Goal: Find specific page/section: Find specific page/section

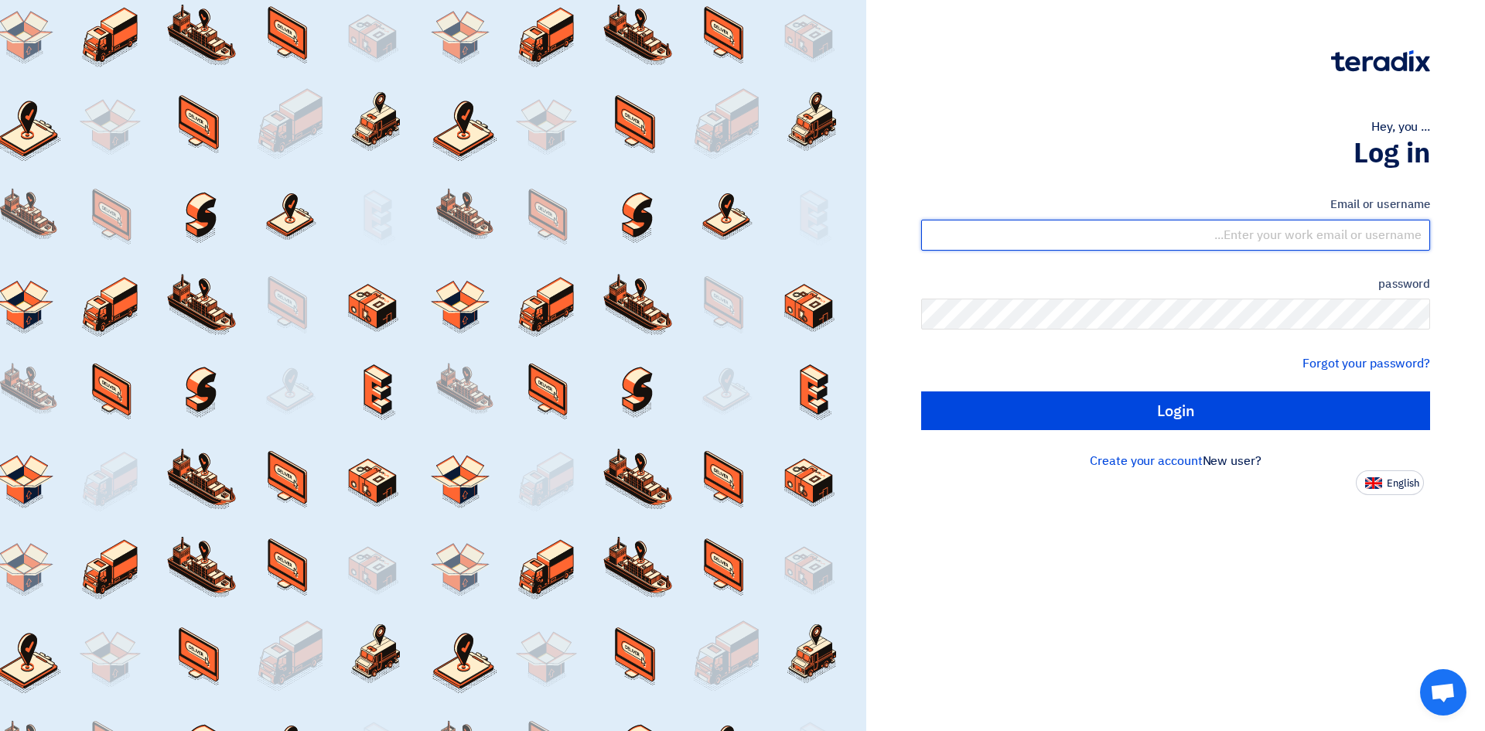
type input "[EMAIL_ADDRESS][PERSON_NAME][DOMAIN_NAME]"
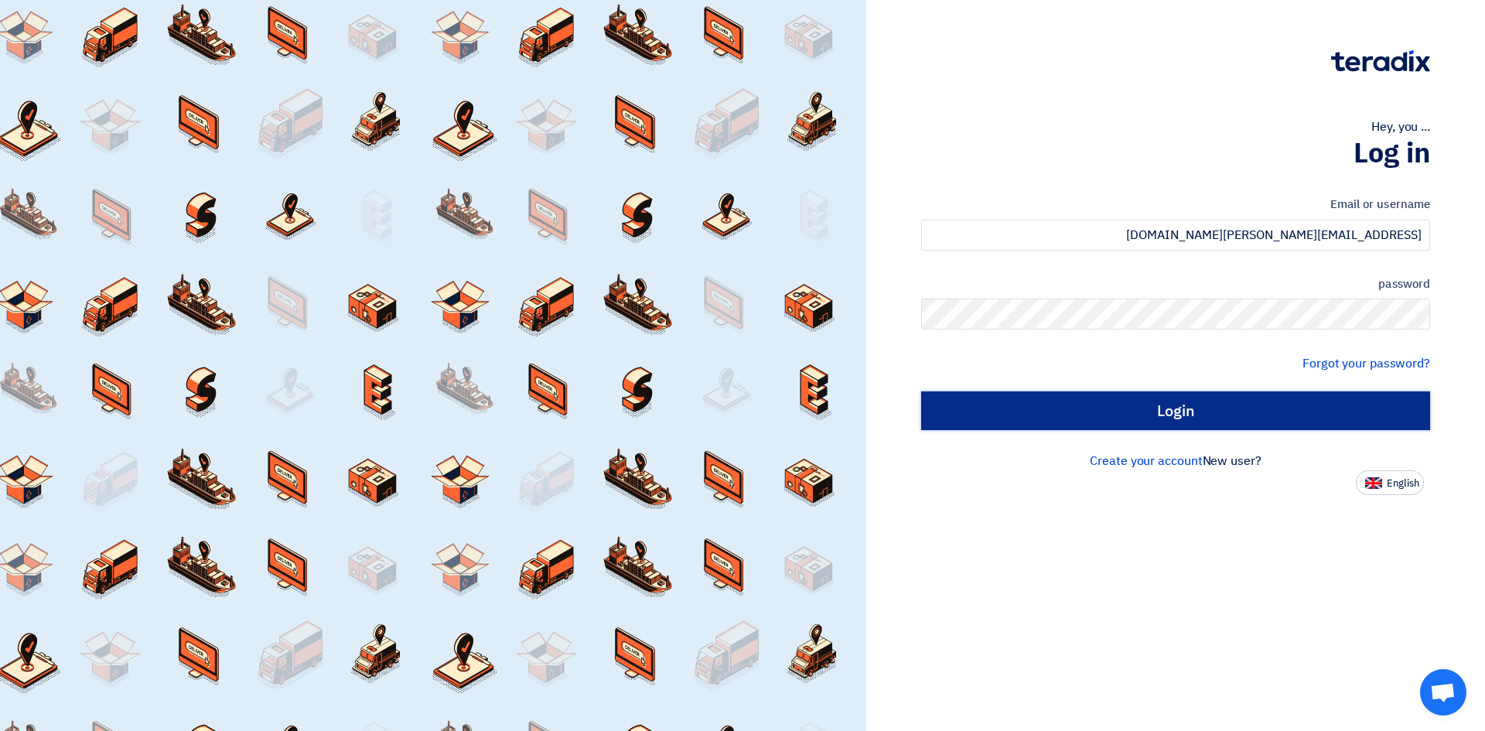
click at [1178, 413] on input "Login" at bounding box center [1175, 410] width 509 height 39
type input "Sign in"
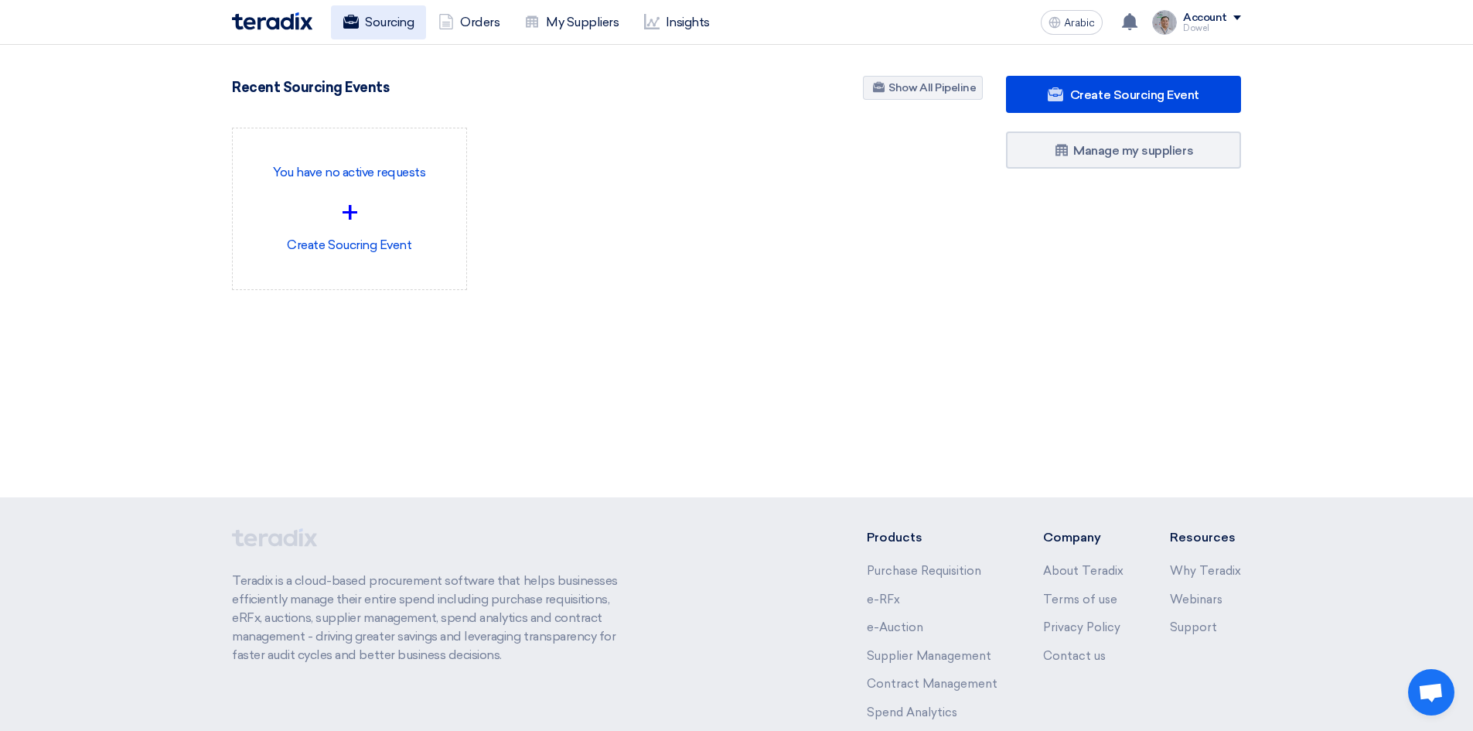
click at [387, 22] on font "Sourcing" at bounding box center [389, 22] width 49 height 15
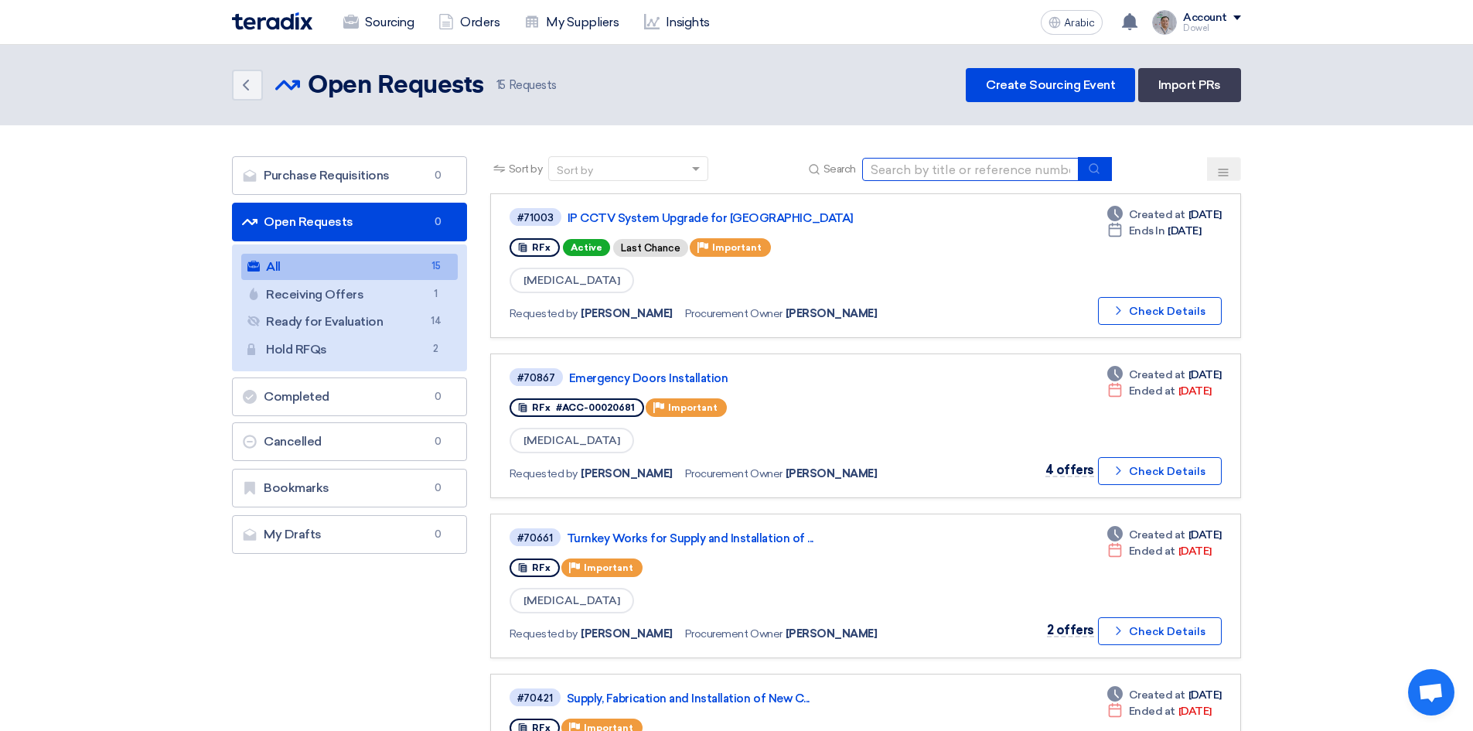
click at [954, 172] on input at bounding box center [970, 169] width 216 height 23
type input "mall furniture"
click at [1095, 178] on button "submit" at bounding box center [1095, 169] width 34 height 24
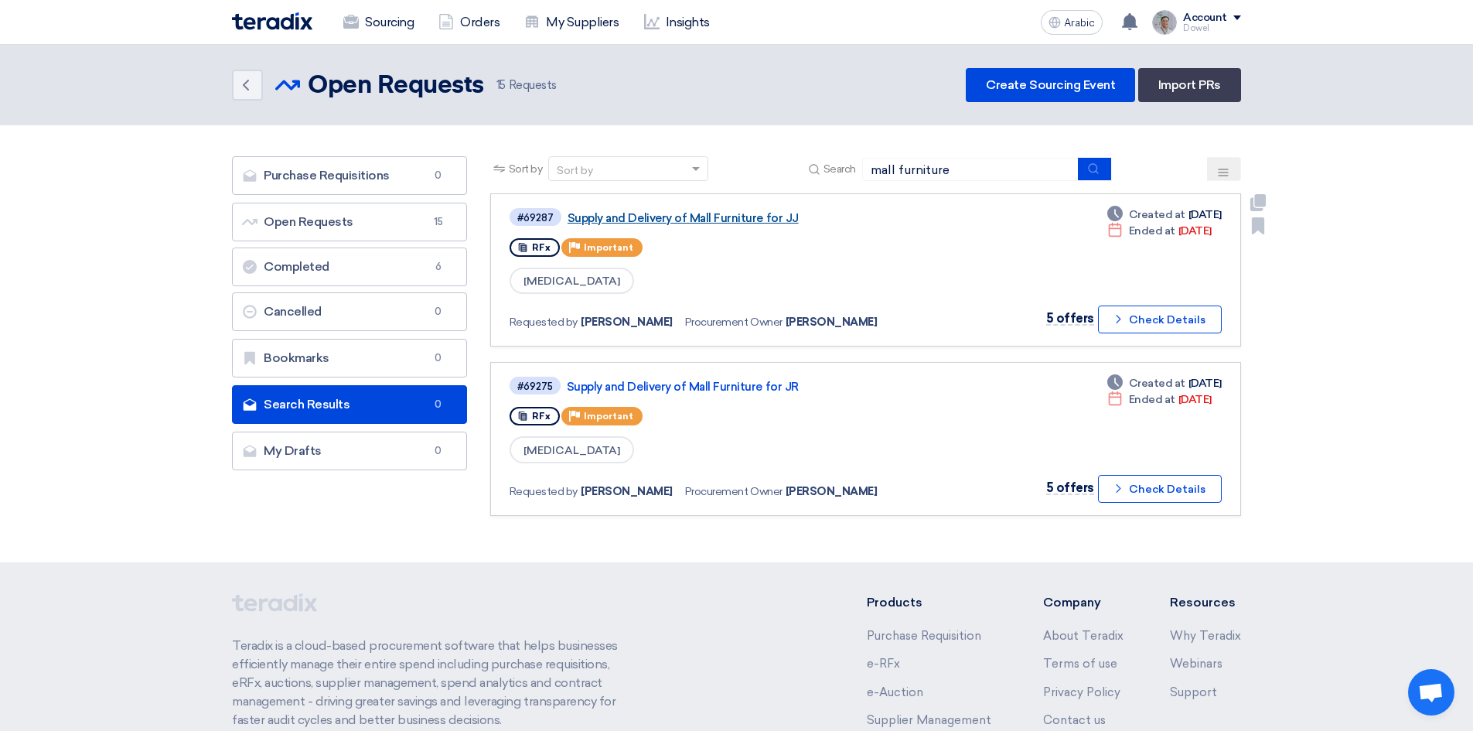
click at [695, 220] on font "Supply and Delivery of Mall Furniture for JJ" at bounding box center [683, 218] width 231 height 14
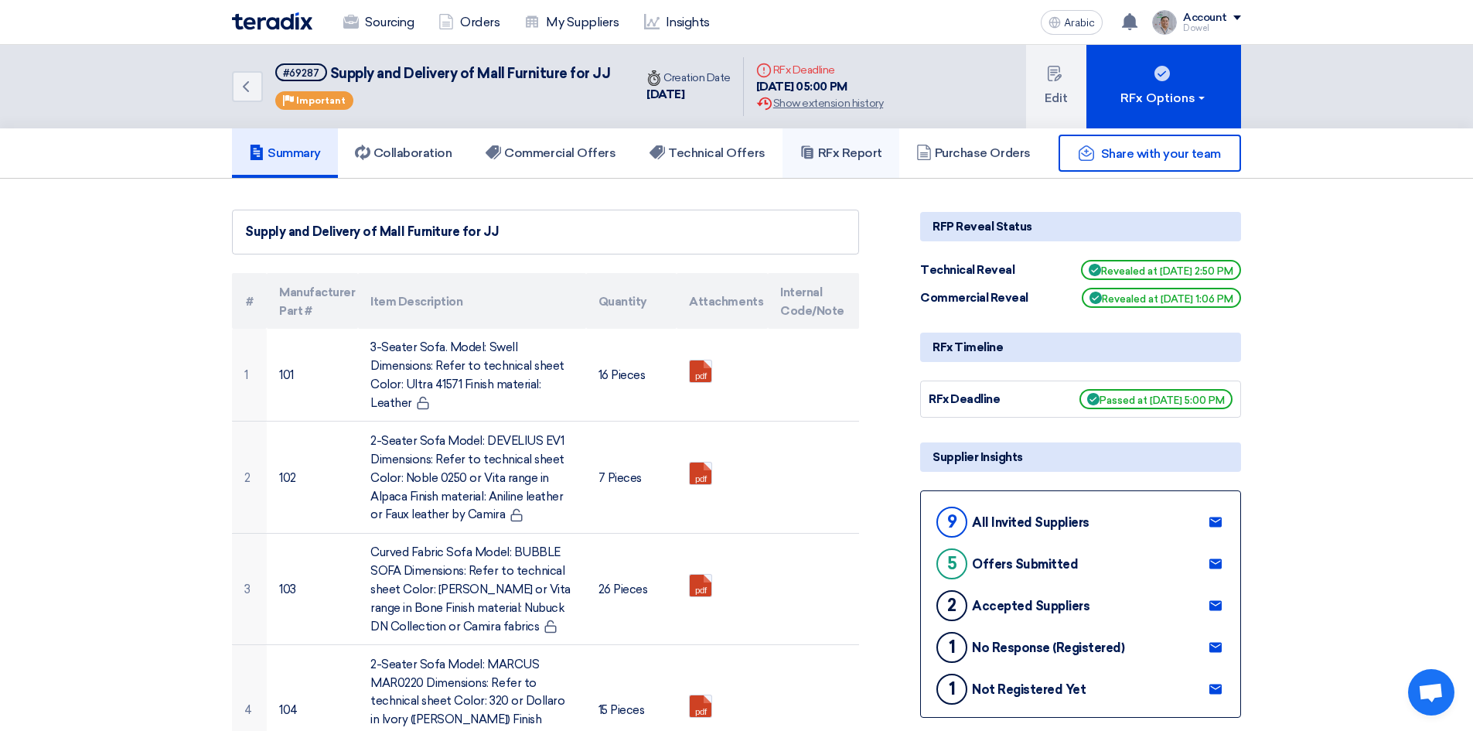
click at [850, 153] on font "RFx Report" at bounding box center [850, 152] width 64 height 15
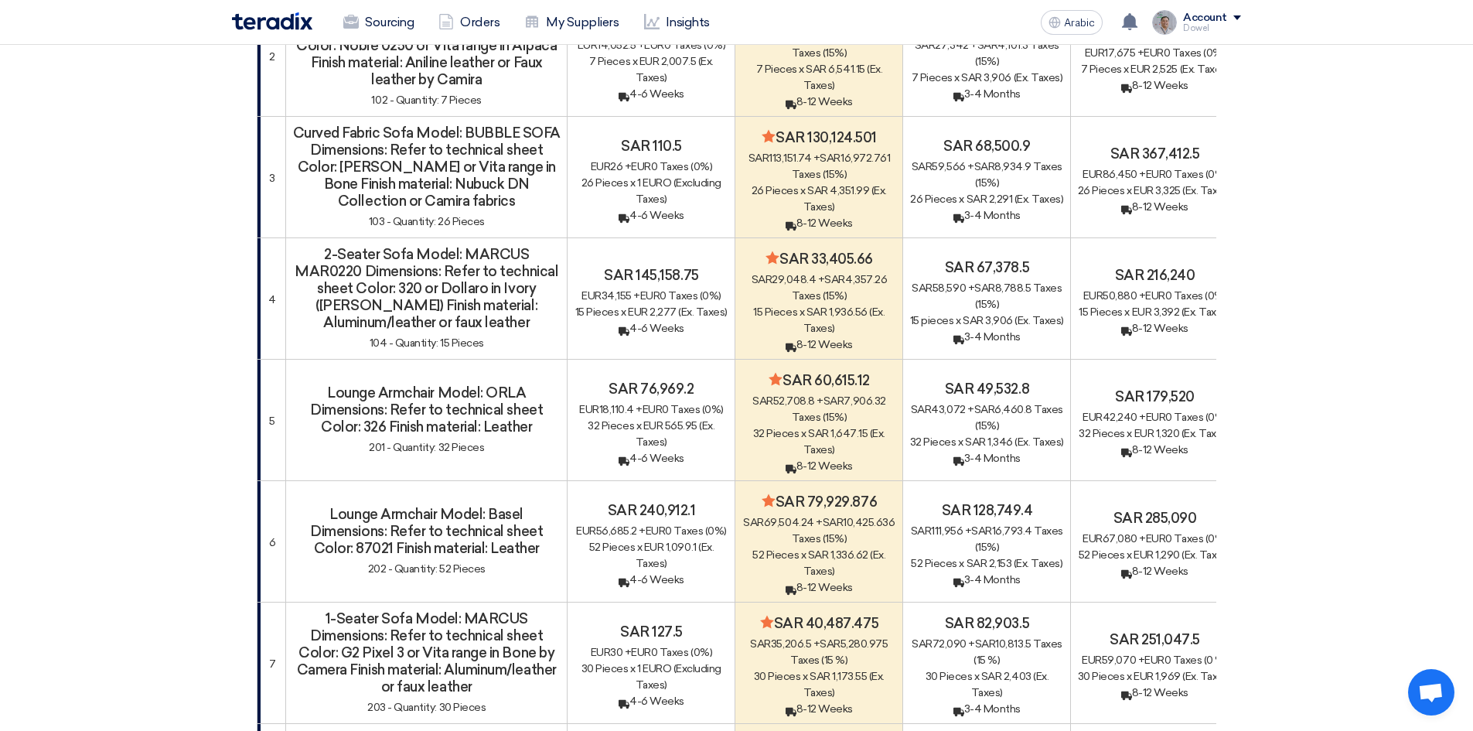
scroll to position [541, 0]
